Goal: Task Accomplishment & Management: Use online tool/utility

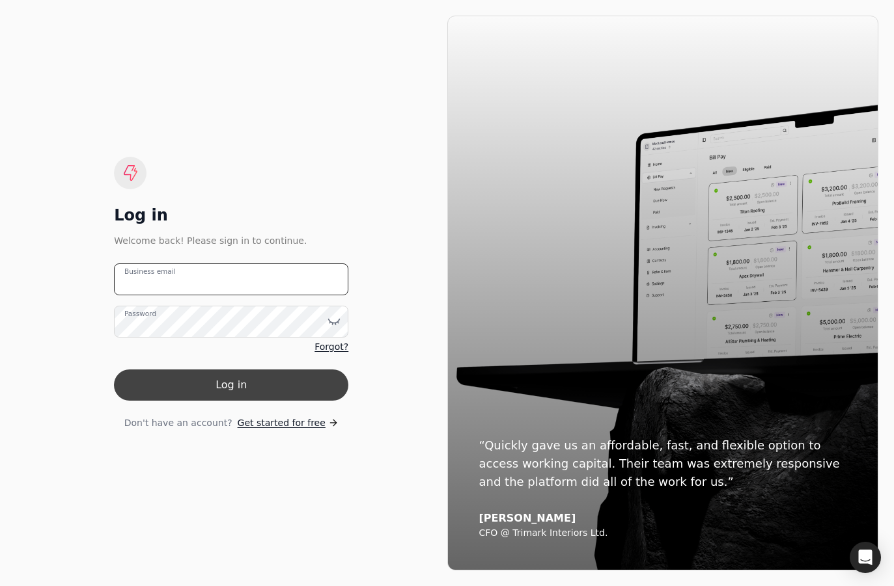
type email "[EMAIL_ADDRESS][DOMAIN_NAME]"
click at [227, 389] on button "Log in" at bounding box center [231, 385] width 234 height 31
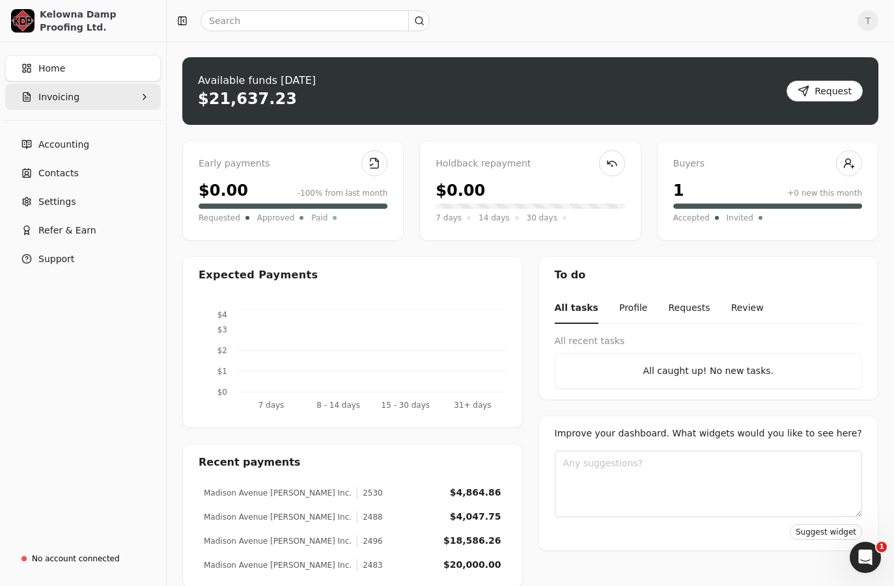
click at [83, 102] on button "Invoicing" at bounding box center [83, 97] width 156 height 26
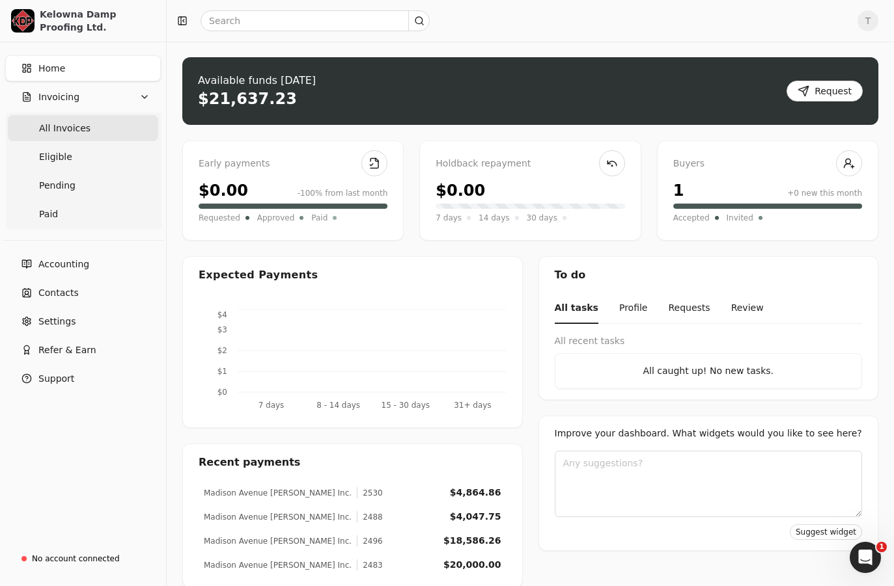
click at [78, 128] on span "All Invoices" at bounding box center [64, 129] width 51 height 14
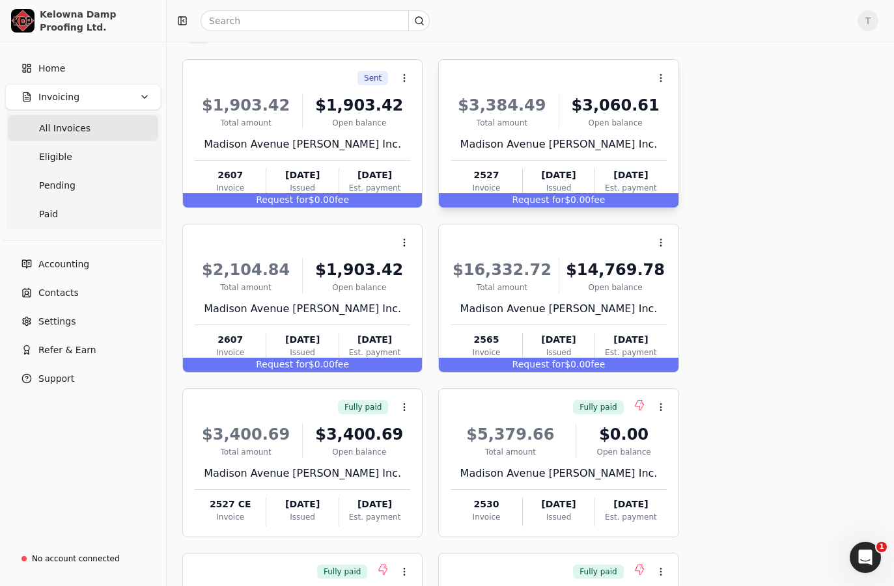
scroll to position [69, 0]
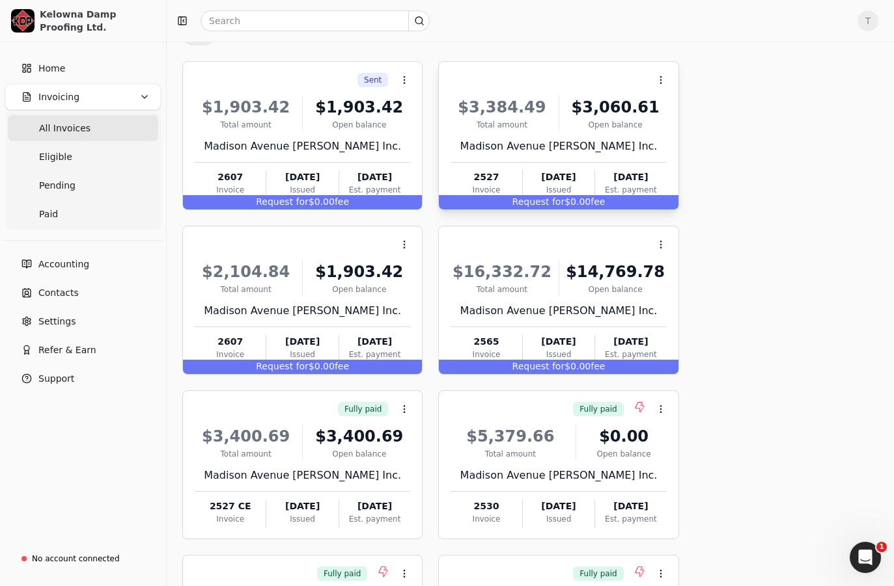
click at [538, 88] on div "Context Menu Button" at bounding box center [557, 80] width 218 height 22
click at [662, 109] on icon at bounding box center [659, 112] width 10 height 10
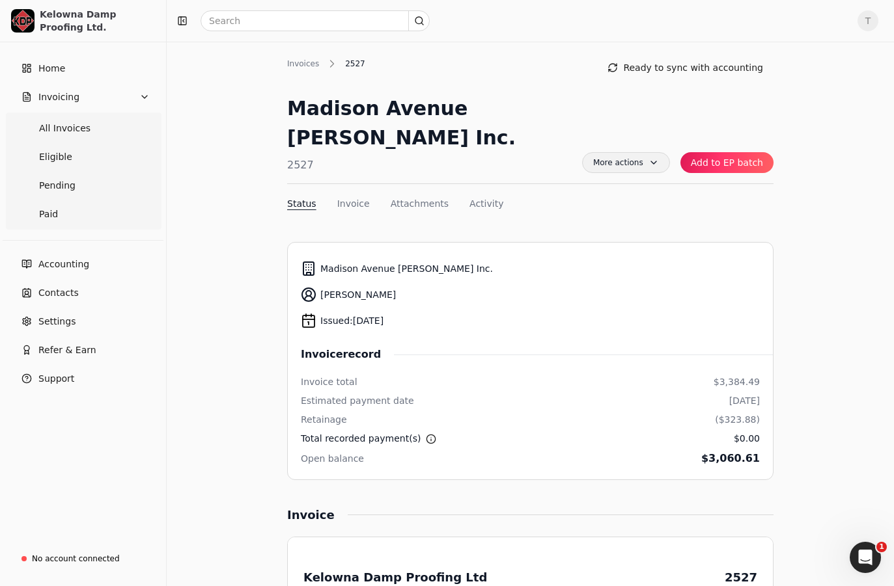
click at [659, 152] on span "More actions" at bounding box center [626, 162] width 88 height 21
click at [743, 152] on button "Add to EP batch" at bounding box center [726, 162] width 93 height 21
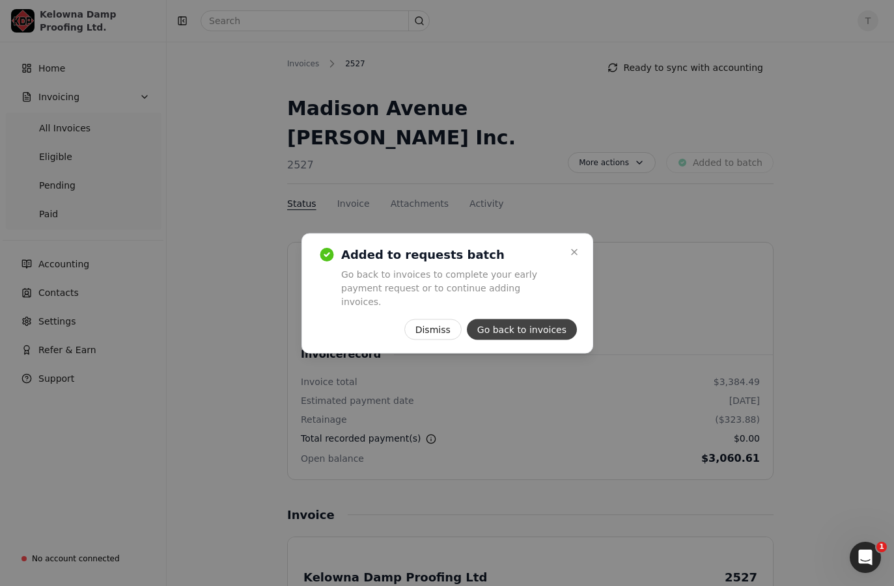
click at [536, 320] on button "Go back to invoices" at bounding box center [521, 329] width 110 height 21
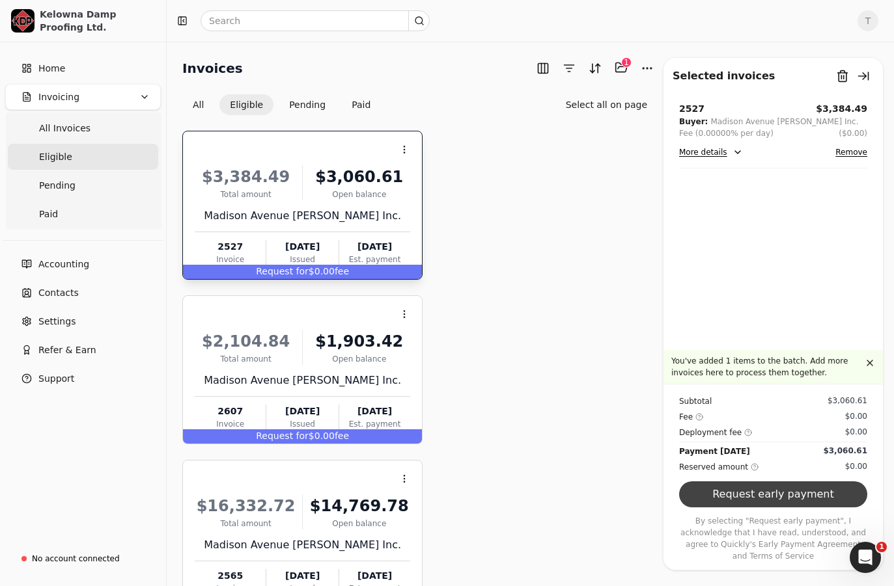
click at [787, 498] on button "Request early payment" at bounding box center [773, 495] width 188 height 26
